Goal: Find specific page/section

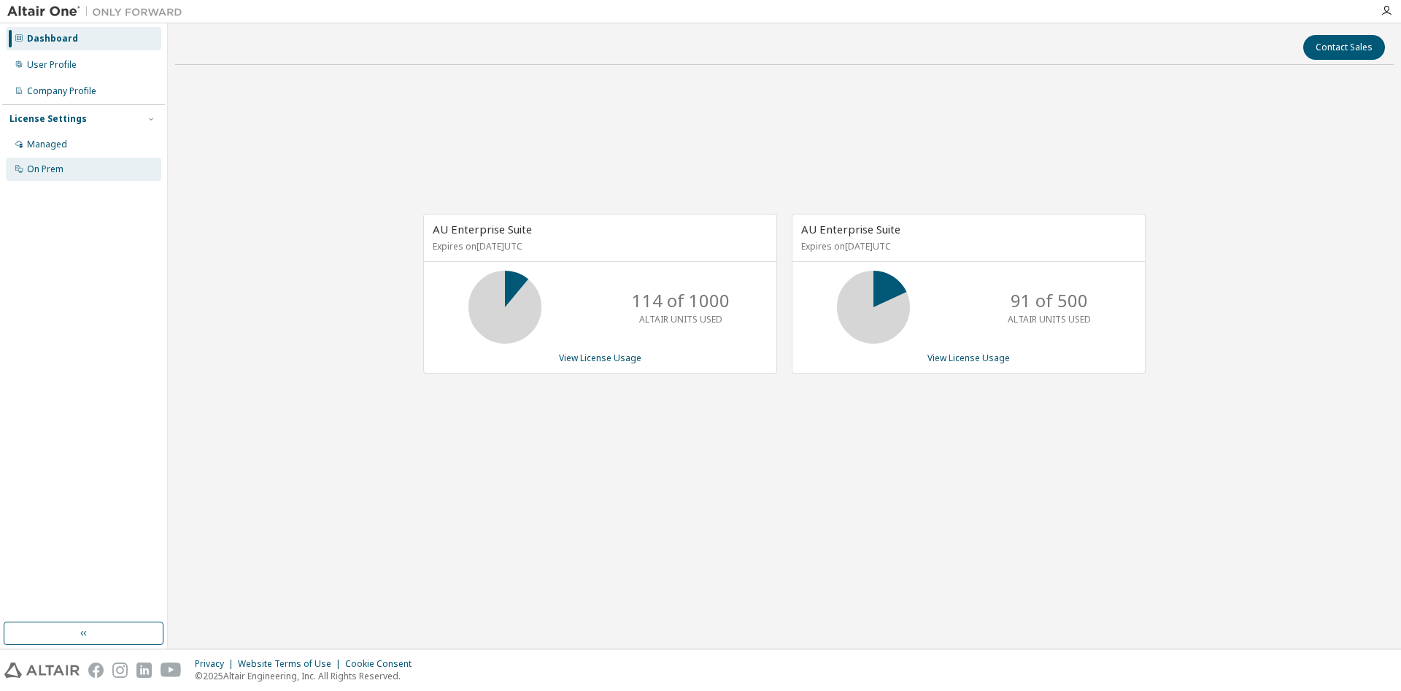
click at [23, 169] on icon at bounding box center [18, 168] width 7 height 7
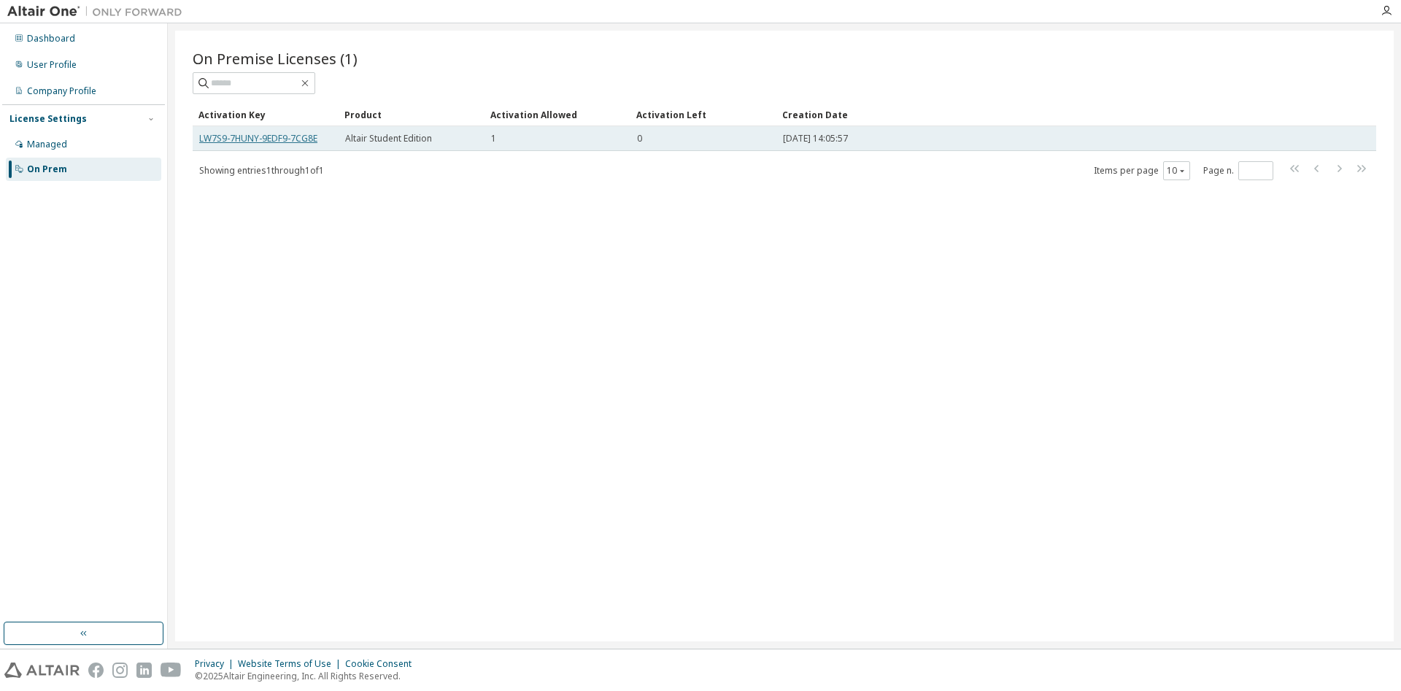
click at [271, 140] on link "LW7S9-7HUNY-9EDF9-7CG8E" at bounding box center [258, 138] width 118 height 12
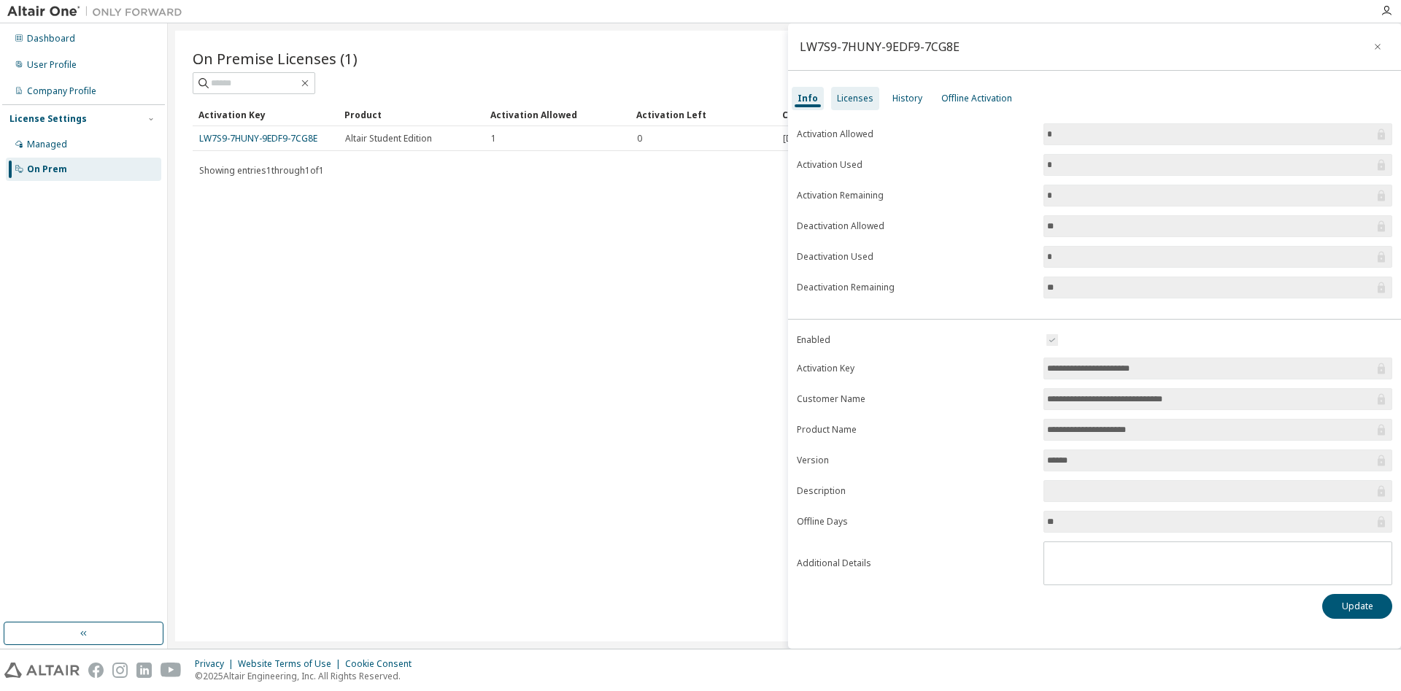
click at [849, 93] on div "Licenses" at bounding box center [855, 99] width 36 height 12
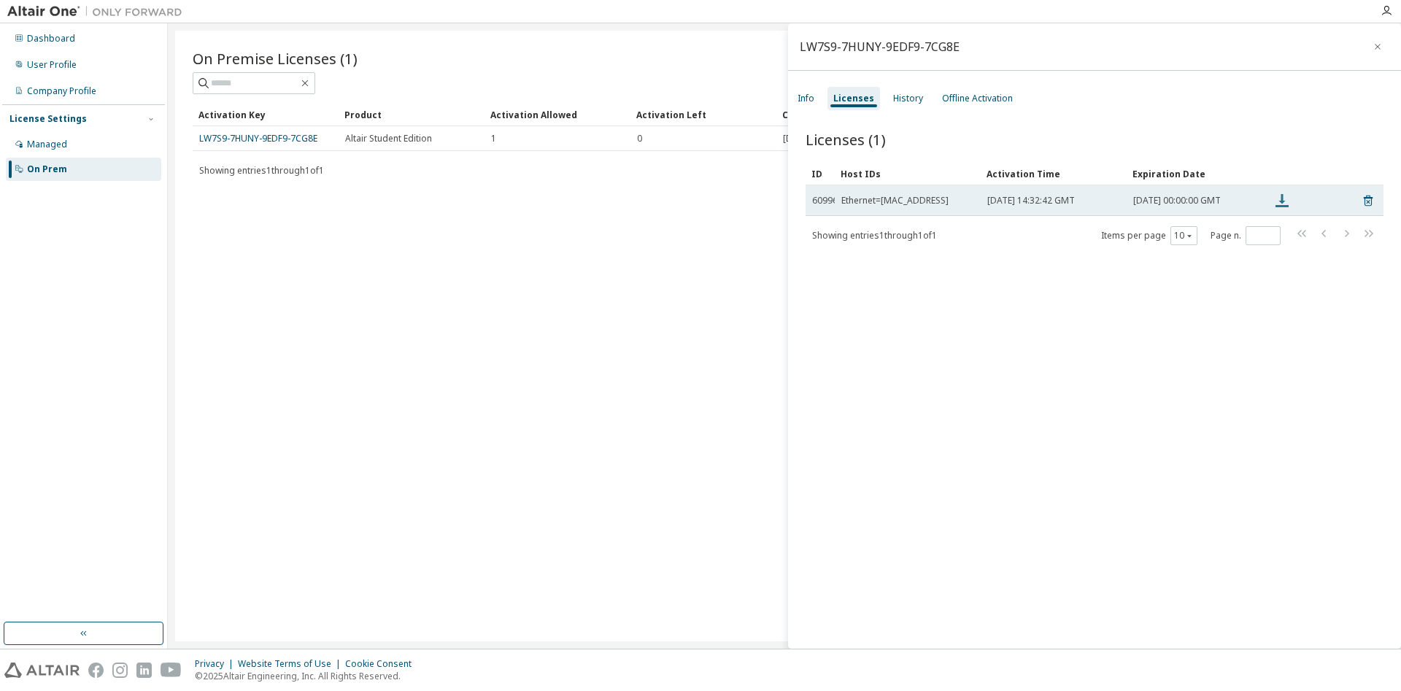
click at [1282, 199] on icon at bounding box center [1282, 200] width 13 height 13
